Goal: Transaction & Acquisition: Purchase product/service

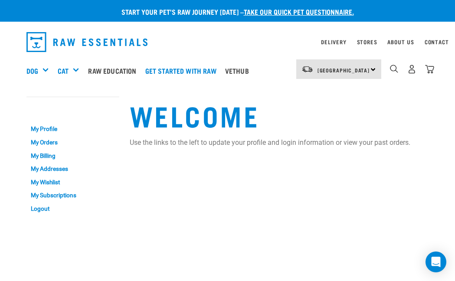
click at [0, 0] on div "Shop All Cat" at bounding box center [0, 0] width 0 height 0
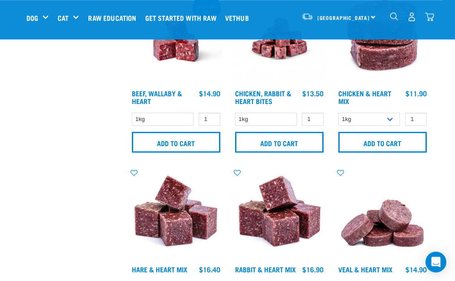
scroll to position [424, 0]
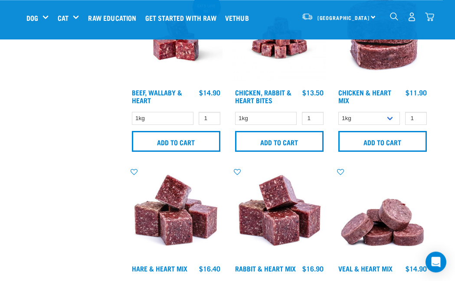
click at [139, 140] on input "Add to cart" at bounding box center [176, 141] width 88 height 21
click at [139, 140] on input "Add to cart" at bounding box center [138, 139] width 13 height 13
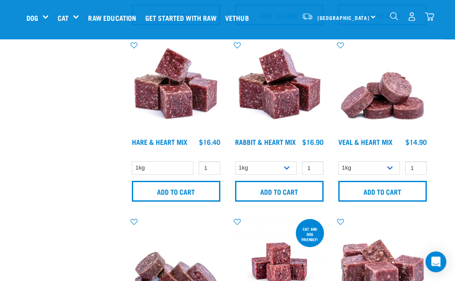
scroll to position [551, 0]
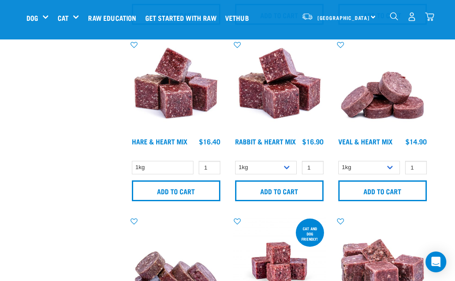
click at [173, 187] on input "Add to cart" at bounding box center [176, 190] width 88 height 21
click at [256, 187] on input "Add to cart" at bounding box center [279, 190] width 88 height 21
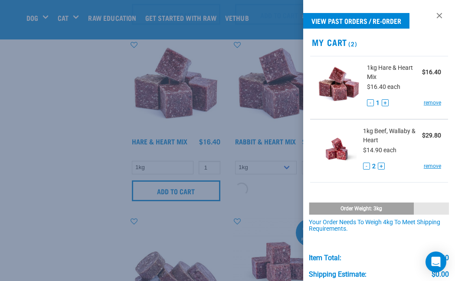
click at [371, 186] on div "View past orders / re-order My Cart (2) 1kg Hare & Heart Mix $16.40 $16.40 each…" at bounding box center [379, 140] width 152 height 281
click at [52, 93] on div at bounding box center [227, 140] width 455 height 281
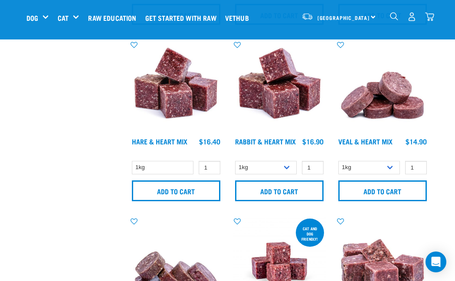
click at [366, 194] on input "Add to cart" at bounding box center [382, 190] width 88 height 21
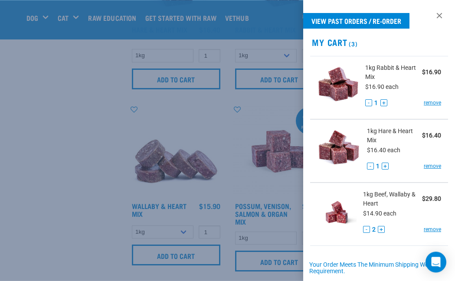
click at [59, 200] on div at bounding box center [227, 140] width 455 height 281
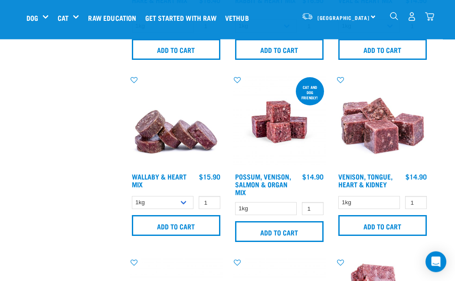
scroll to position [695, 0]
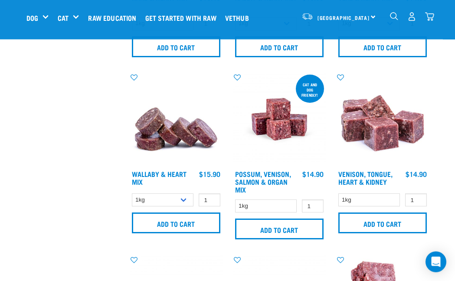
click at [178, 220] on input "Add to cart" at bounding box center [176, 222] width 88 height 21
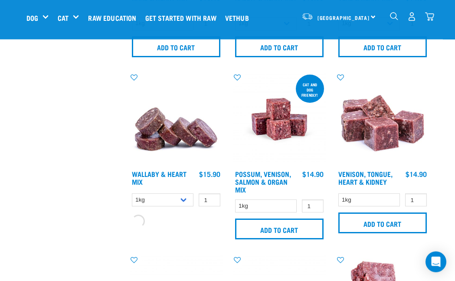
scroll to position [695, 0]
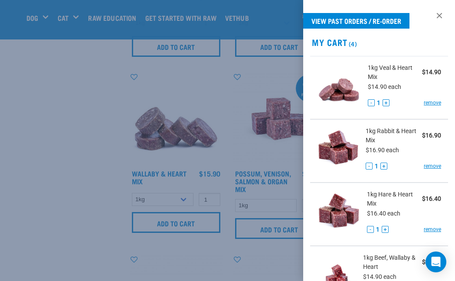
click at [54, 142] on div at bounding box center [227, 140] width 455 height 281
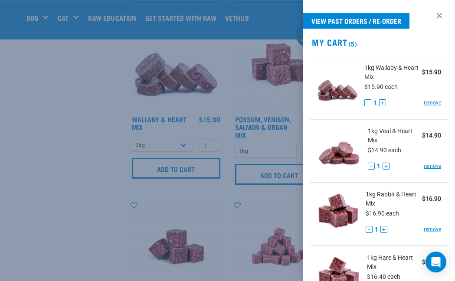
scroll to position [750, 0]
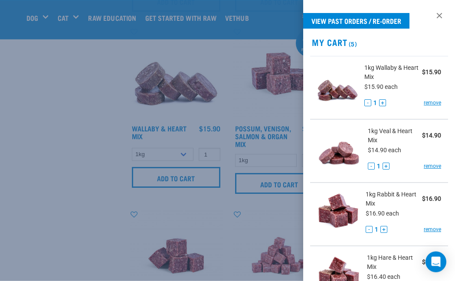
click at [70, 161] on div at bounding box center [227, 140] width 455 height 281
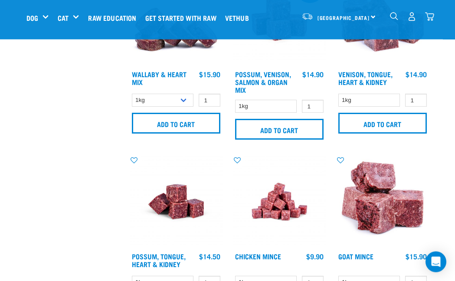
scroll to position [796, 0]
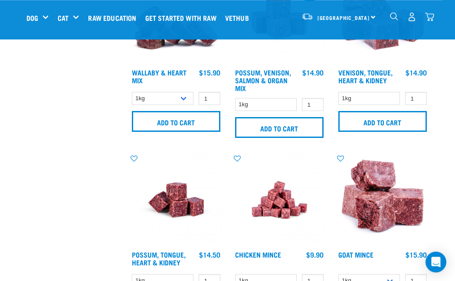
click at [365, 121] on input "Add to cart" at bounding box center [382, 121] width 88 height 21
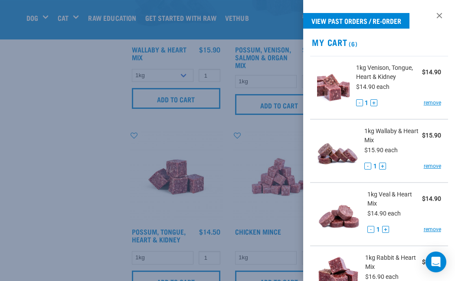
click at [33, 191] on div at bounding box center [227, 140] width 455 height 281
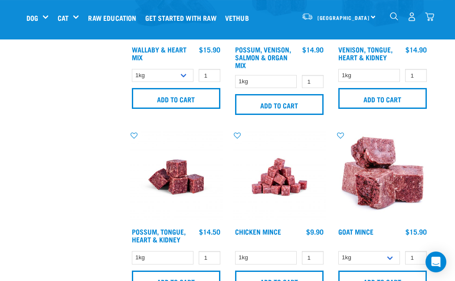
scroll to position [819, 0]
click at [151, 277] on input "Add to cart" at bounding box center [176, 281] width 88 height 21
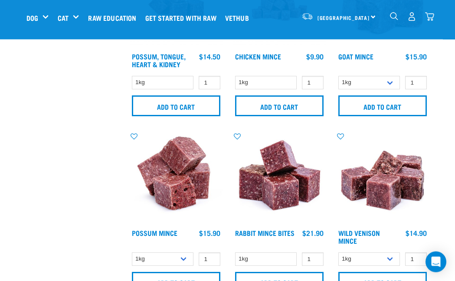
scroll to position [995, 0]
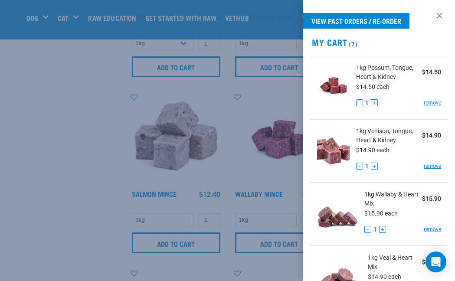
click at [48, 161] on div at bounding box center [227, 140] width 455 height 281
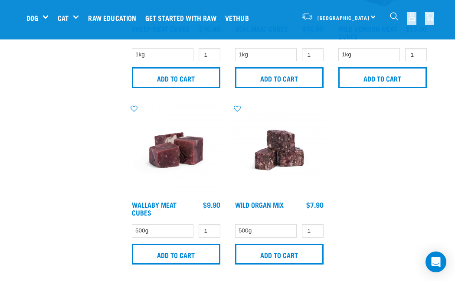
scroll to position [1728, 0]
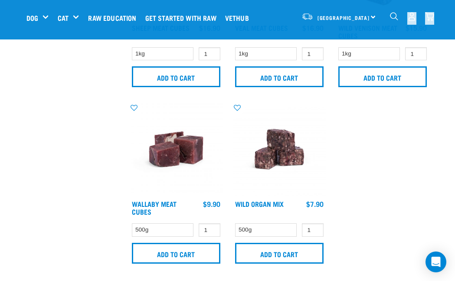
click at [287, 248] on input "Add to cart" at bounding box center [279, 253] width 88 height 21
click at [272, 251] on input "Add to cart" at bounding box center [279, 253] width 88 height 21
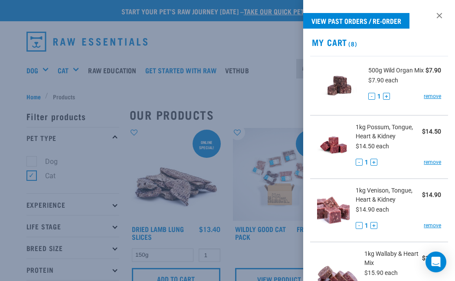
scroll to position [0, 0]
click at [41, 116] on div at bounding box center [227, 140] width 455 height 281
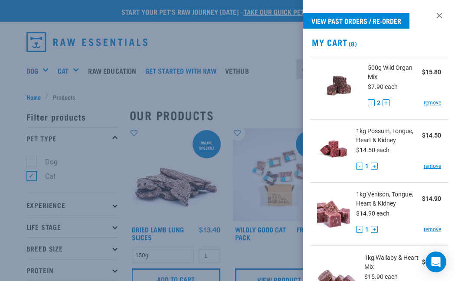
click at [22, 149] on div at bounding box center [227, 140] width 455 height 281
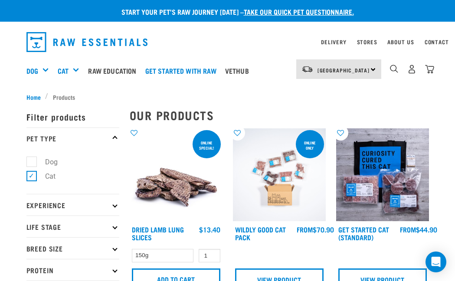
click at [36, 157] on label "Dog" at bounding box center [46, 162] width 30 height 11
click at [32, 158] on input "Dog" at bounding box center [29, 161] width 6 height 6
checkbox input "true"
click at [31, 172] on label "Cat" at bounding box center [45, 176] width 28 height 11
click at [28, 172] on input "Cat" at bounding box center [29, 175] width 6 height 6
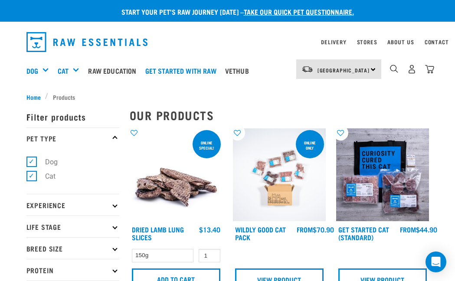
checkbox input "false"
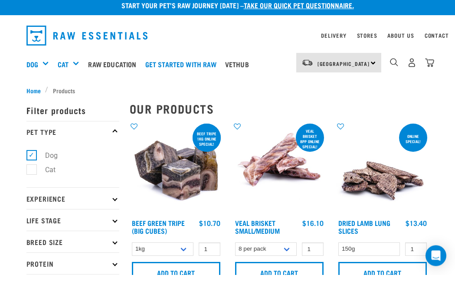
scroll to position [7, 0]
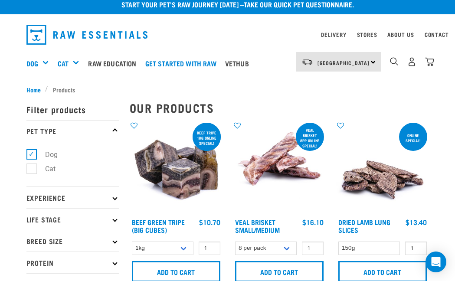
click at [35, 85] on span "Home" at bounding box center [33, 89] width 14 height 9
click at [21, 59] on div "North Island North Island South Island Dog Shop All Dog Get Started Packs" at bounding box center [228, 63] width 416 height 35
click at [38, 63] on link "Dog" at bounding box center [32, 63] width 12 height 10
click at [0, 0] on div "Shop All Dog" at bounding box center [0, 0] width 0 height 0
click at [0, 0] on h5 "Shop All Dog" at bounding box center [0, 0] width 0 height 0
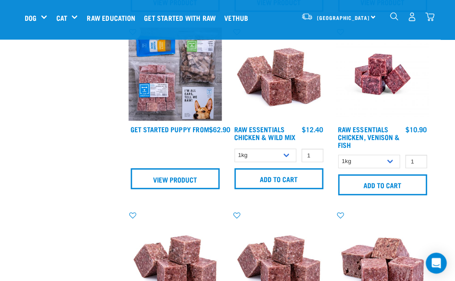
scroll to position [567, 0]
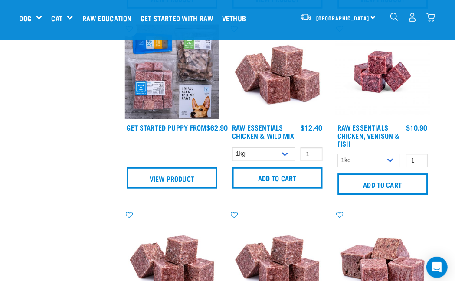
click at [287, 184] on input "Add to cart" at bounding box center [279, 174] width 88 height 21
click at [349, 183] on input "Add to cart" at bounding box center [382, 180] width 88 height 21
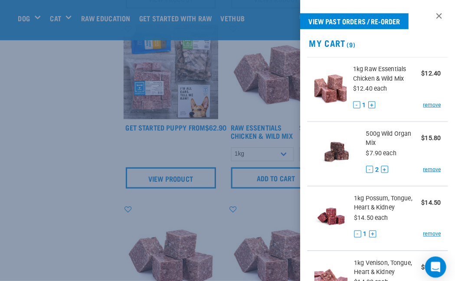
scroll to position [567, 1]
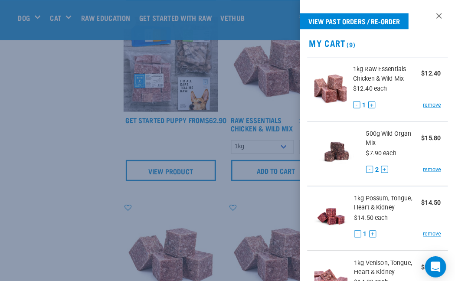
click at [40, 176] on div at bounding box center [227, 140] width 455 height 281
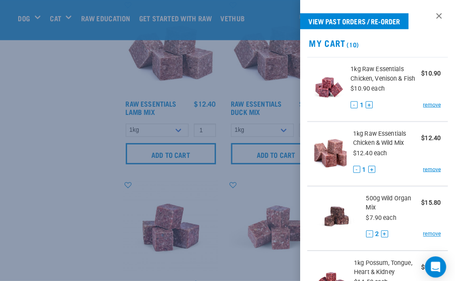
click at [59, 121] on div at bounding box center [227, 140] width 455 height 281
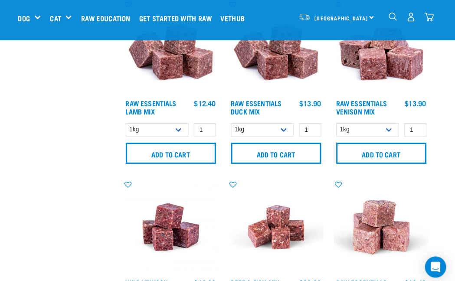
click at [351, 148] on input "Add to cart" at bounding box center [382, 150] width 88 height 21
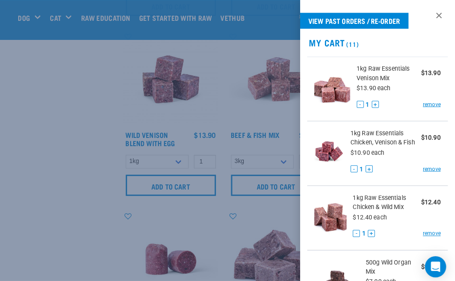
scroll to position [919, 0]
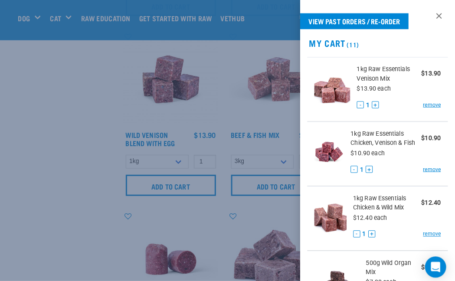
click at [43, 159] on div at bounding box center [227, 140] width 455 height 281
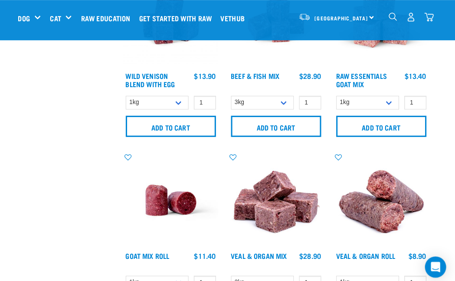
click at [159, 121] on input "Add to cart" at bounding box center [176, 124] width 88 height 21
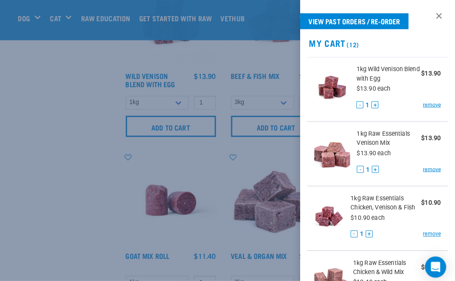
click at [54, 197] on div at bounding box center [227, 140] width 455 height 281
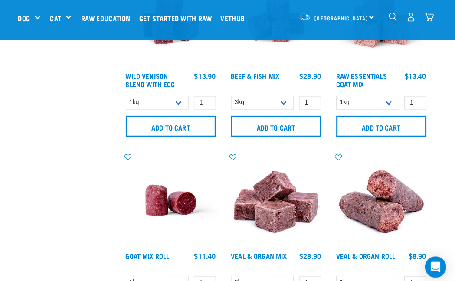
click at [157, 122] on input "Add to cart" at bounding box center [176, 124] width 88 height 21
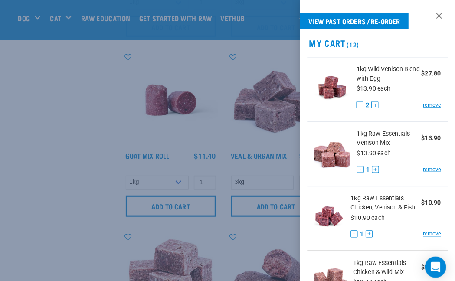
scroll to position [1075, 0]
click at [44, 169] on div at bounding box center [227, 140] width 455 height 281
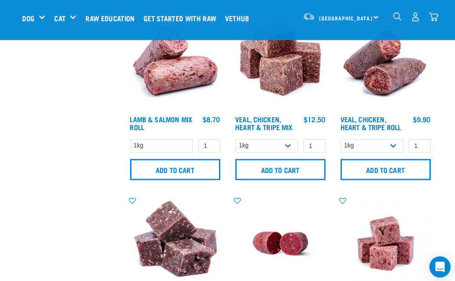
scroll to position [1463, 0]
click at [352, 176] on input "Add to cart" at bounding box center [382, 166] width 88 height 21
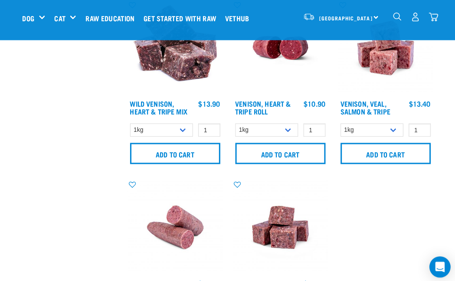
scroll to position [1656, 0]
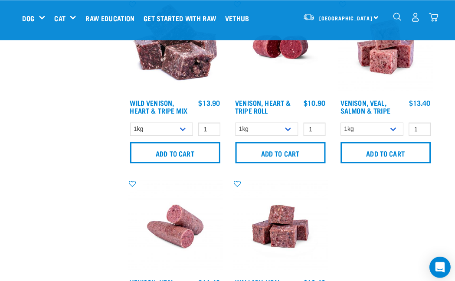
click at [132, 160] on input "Add to cart" at bounding box center [176, 149] width 88 height 21
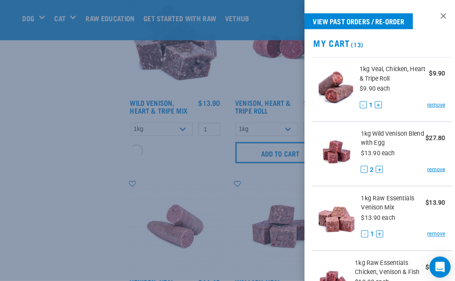
click at [53, 182] on div at bounding box center [227, 140] width 455 height 281
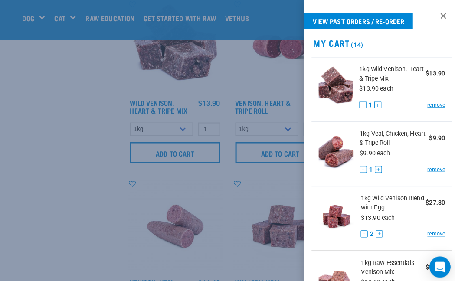
click at [36, 161] on div at bounding box center [227, 140] width 455 height 281
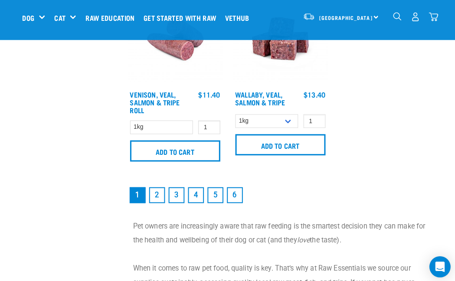
scroll to position [1840, 0]
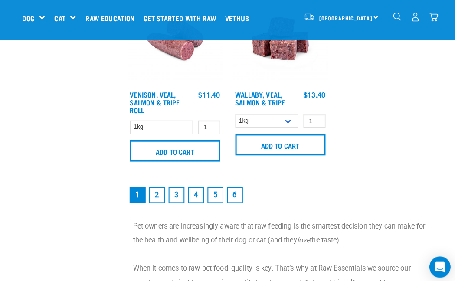
click at [150, 199] on link "2" at bounding box center [158, 191] width 16 height 16
click at [150, 183] on link "2" at bounding box center [158, 191] width 16 height 16
click at [156, 183] on link "2" at bounding box center [158, 191] width 16 height 16
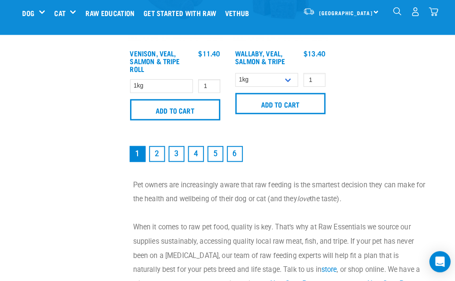
click at [150, 155] on link "2" at bounding box center [158, 156] width 16 height 16
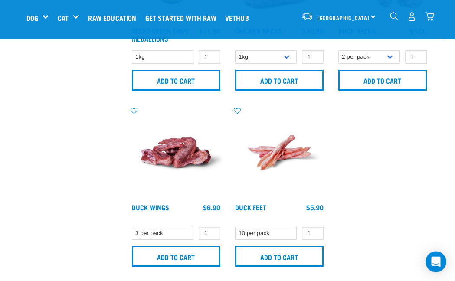
scroll to position [1732, 0]
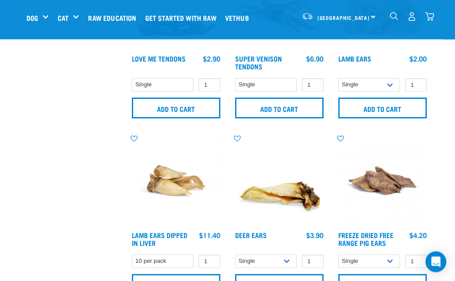
scroll to position [1522, 0]
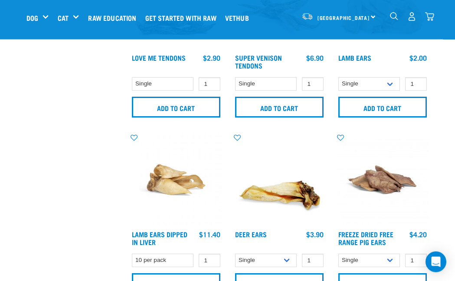
click at [150, 280] on input "Add to cart" at bounding box center [176, 283] width 88 height 21
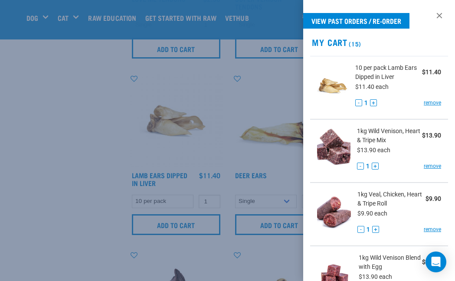
scroll to position [1580, 0]
click at [29, 184] on div at bounding box center [227, 140] width 455 height 281
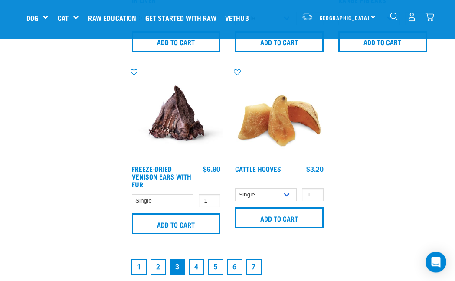
scroll to position [1764, 0]
click at [193, 273] on link "4" at bounding box center [197, 267] width 16 height 16
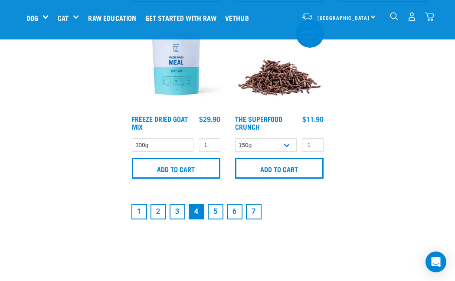
scroll to position [1828, 0]
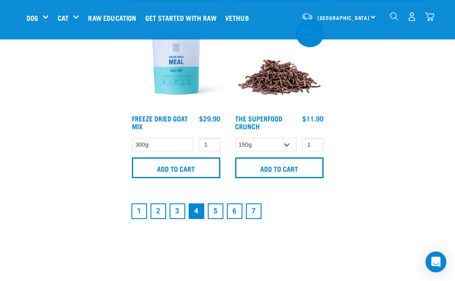
click at [213, 219] on link "5" at bounding box center [216, 211] width 16 height 16
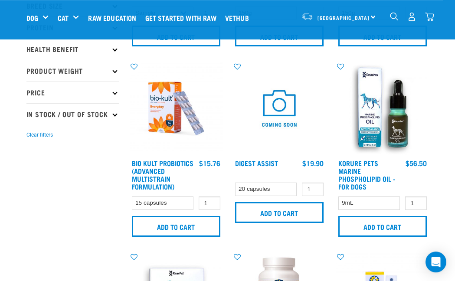
scroll to position [150, 0]
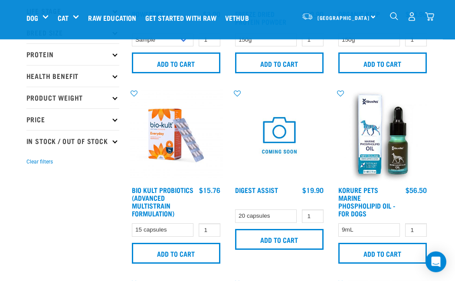
click at [138, 204] on link "Bio Kult Probiotics (Advanced Multistrain Formulation)" at bounding box center [163, 201] width 62 height 27
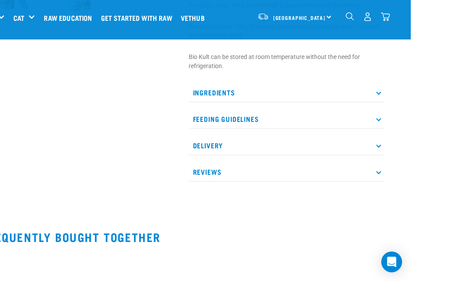
scroll to position [339, 0]
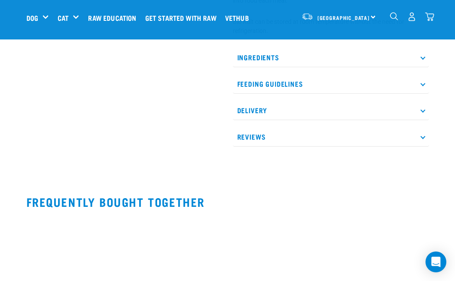
click at [425, 16] on img "dropdown navigation" at bounding box center [429, 16] width 9 height 9
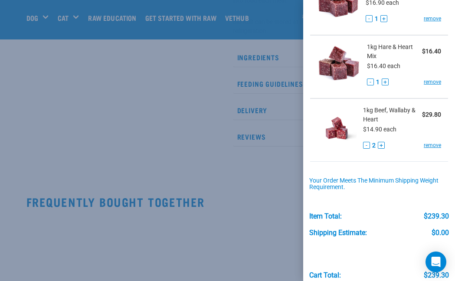
scroll to position [843, 0]
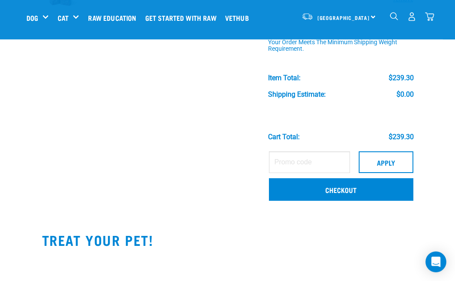
scroll to position [935, 0]
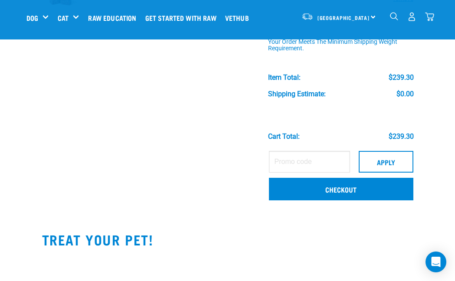
click at [430, 26] on div "18" at bounding box center [411, 17] width 45 height 20
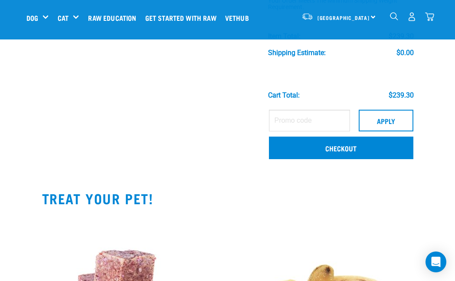
click at [303, 151] on link "Checkout" at bounding box center [341, 148] width 144 height 23
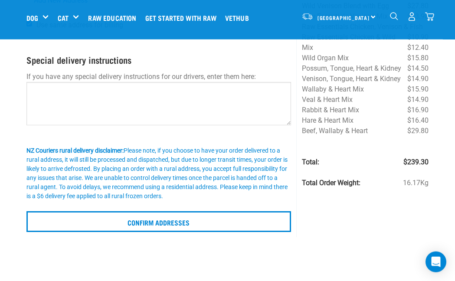
scroll to position [133, 0]
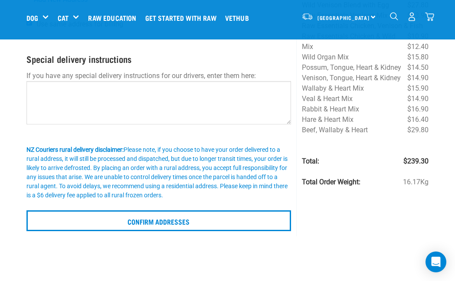
click at [95, 224] on input "Confirm addresses" at bounding box center [158, 220] width 265 height 21
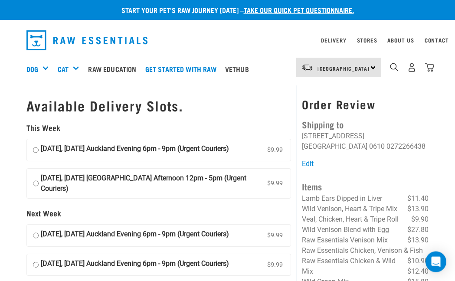
scroll to position [4, 0]
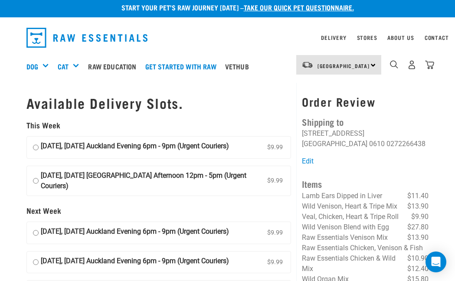
click at [33, 184] on input "[DATE], [DATE] [GEOGRAPHIC_DATA] Afternoon 12pm - 5pm (Urgent Couriers) $9.99" at bounding box center [36, 180] width 6 height 21
radio input "true"
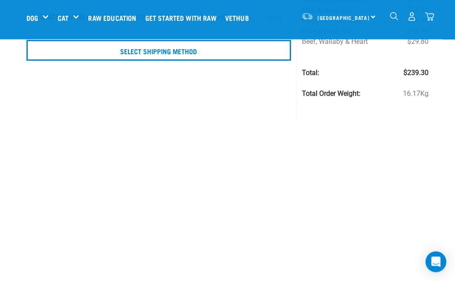
scroll to position [238, 0]
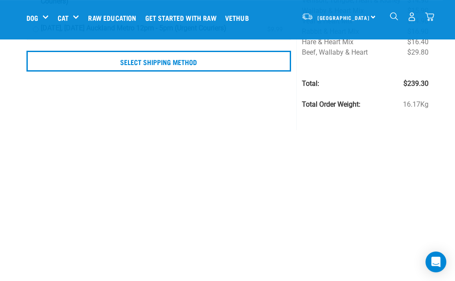
click at [124, 72] on input "Select Shipping Method" at bounding box center [158, 61] width 265 height 21
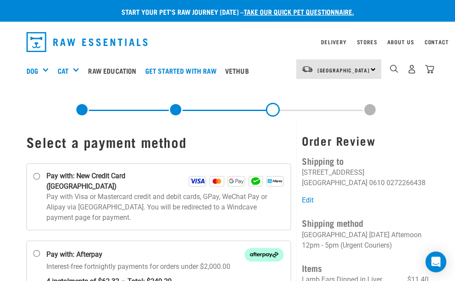
click at [35, 180] on input "Pay with: New Credit Card ([GEOGRAPHIC_DATA])" at bounding box center [36, 176] width 7 height 7
radio input "true"
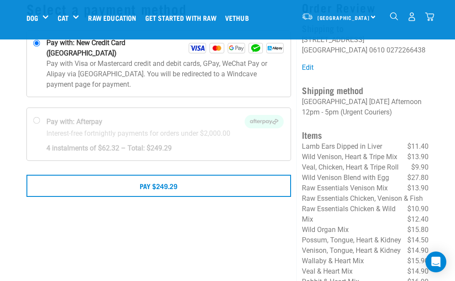
scroll to position [68, 0]
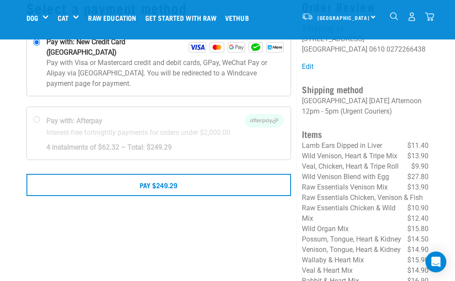
click at [213, 174] on button "Pay $249.29" at bounding box center [158, 185] width 265 height 22
